Goal: Check status: Check status

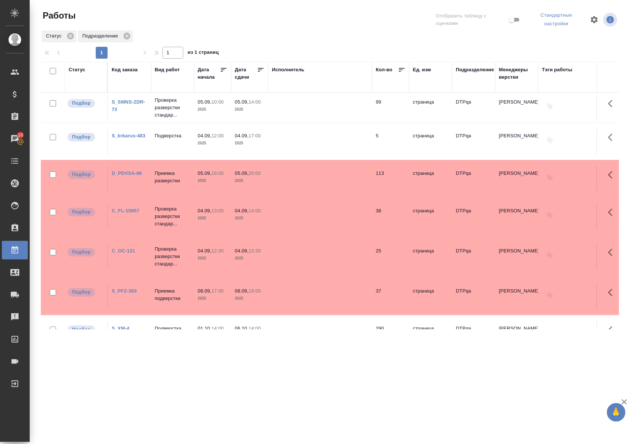
click at [125, 105] on link "S_SMNS-ZDR-73" at bounding box center [128, 105] width 33 height 13
click at [125, 213] on link "C_FL-15857" at bounding box center [125, 211] width 27 height 6
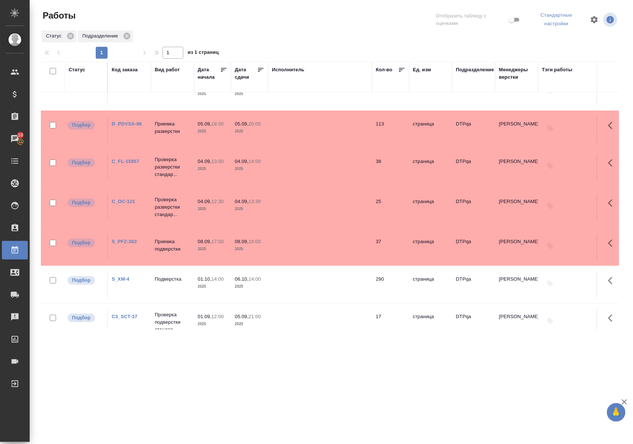
click at [123, 204] on link "C_OC-121" at bounding box center [123, 202] width 23 height 6
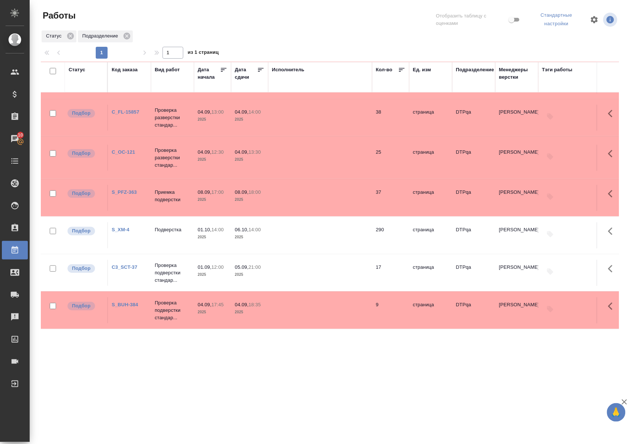
scroll to position [115, 0]
click at [78, 68] on div "Статус" at bounding box center [77, 69] width 17 height 7
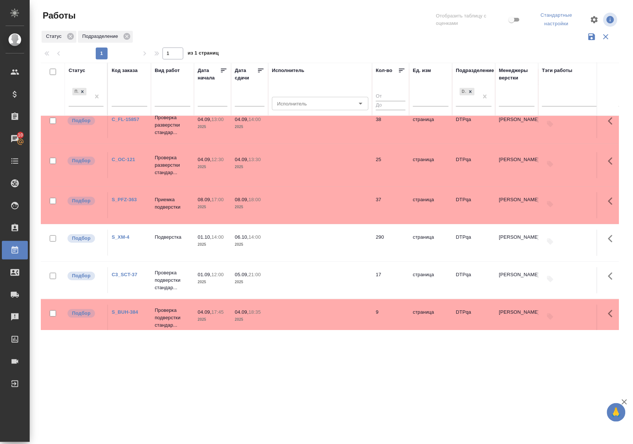
scroll to position [137, 0]
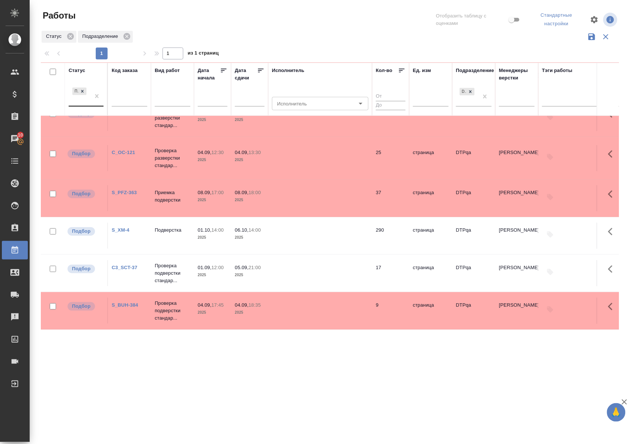
click at [79, 106] on div "Подбор" at bounding box center [80, 96] width 22 height 20
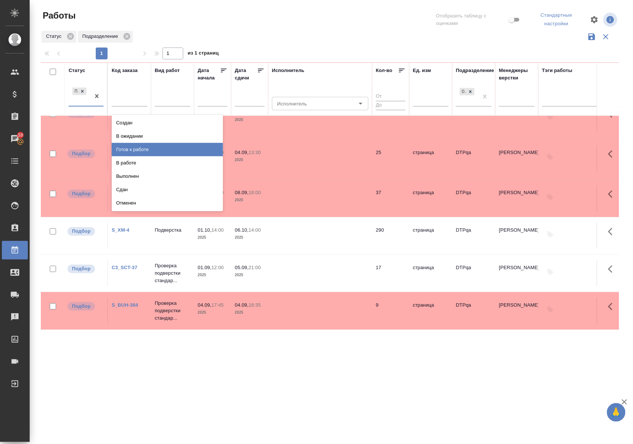
click at [128, 149] on div "Готов к работе" at bounding box center [167, 149] width 111 height 13
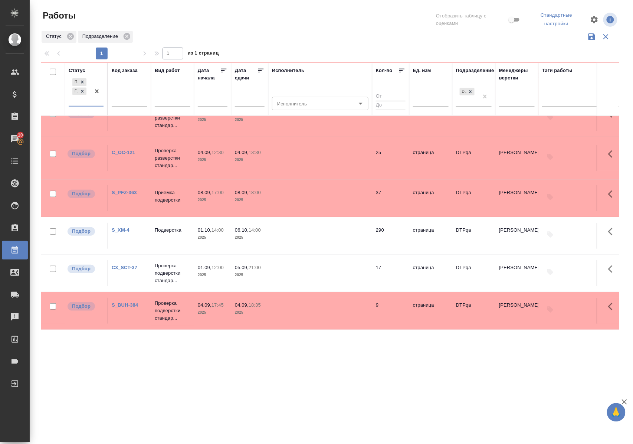
click at [91, 106] on div at bounding box center [96, 91] width 13 height 29
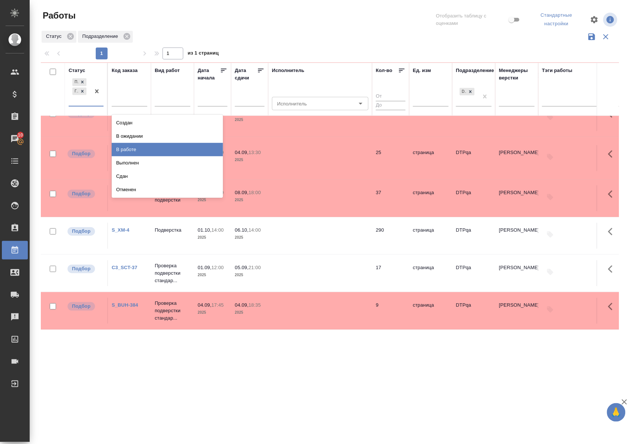
click at [116, 148] on div "В работе" at bounding box center [167, 149] width 111 height 13
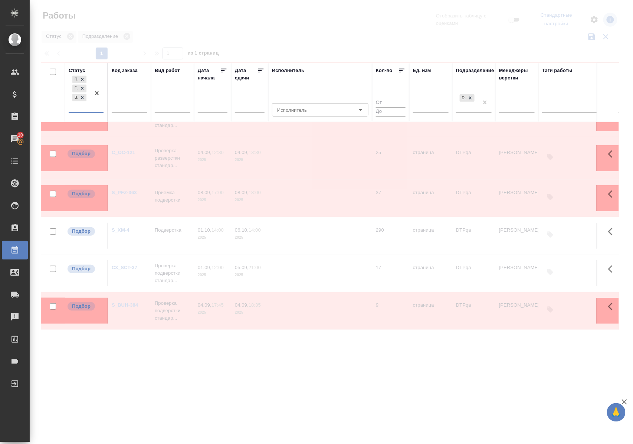
scroll to position [143, 0]
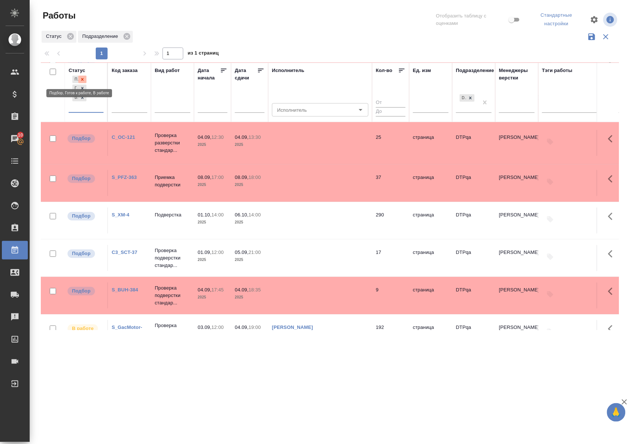
click at [84, 78] on icon at bounding box center [82, 79] width 5 height 5
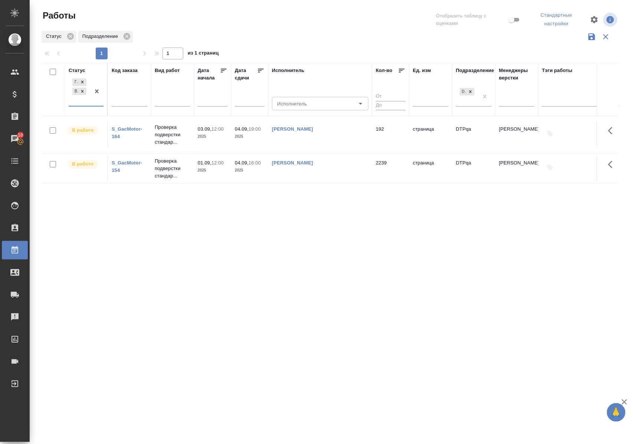
scroll to position [0, 0]
click at [79, 69] on div "Статус" at bounding box center [77, 70] width 17 height 7
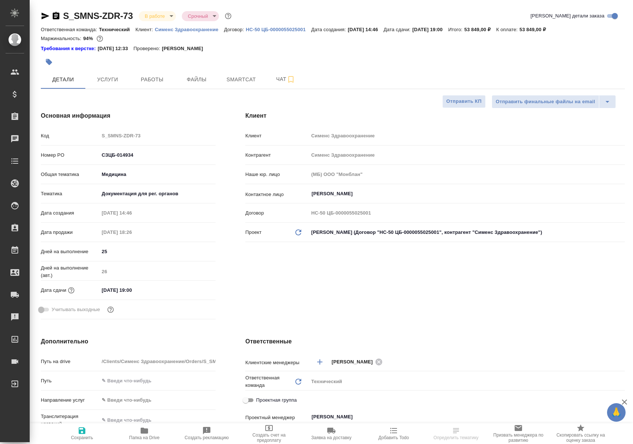
select select "RU"
click at [150, 74] on button "Работы" at bounding box center [152, 79] width 45 height 19
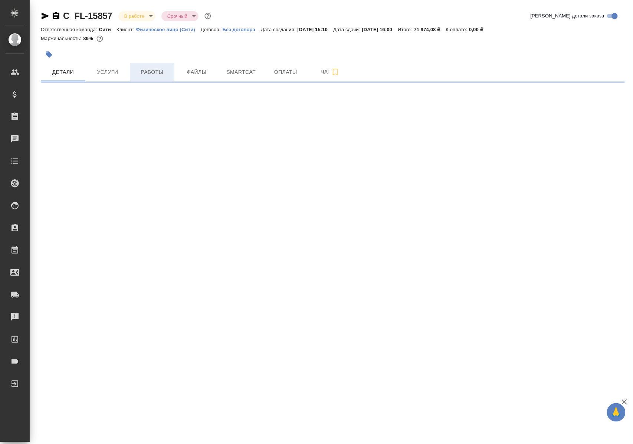
click at [158, 76] on span "Работы" at bounding box center [152, 72] width 36 height 9
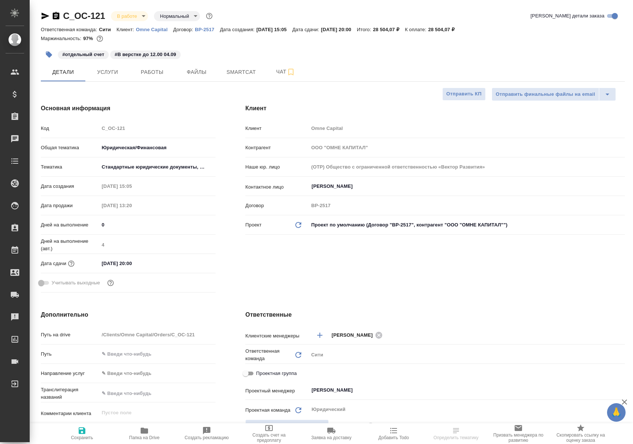
select select "RU"
click at [159, 73] on span "Работы" at bounding box center [152, 72] width 36 height 9
